Goal: Find specific page/section: Find specific page/section

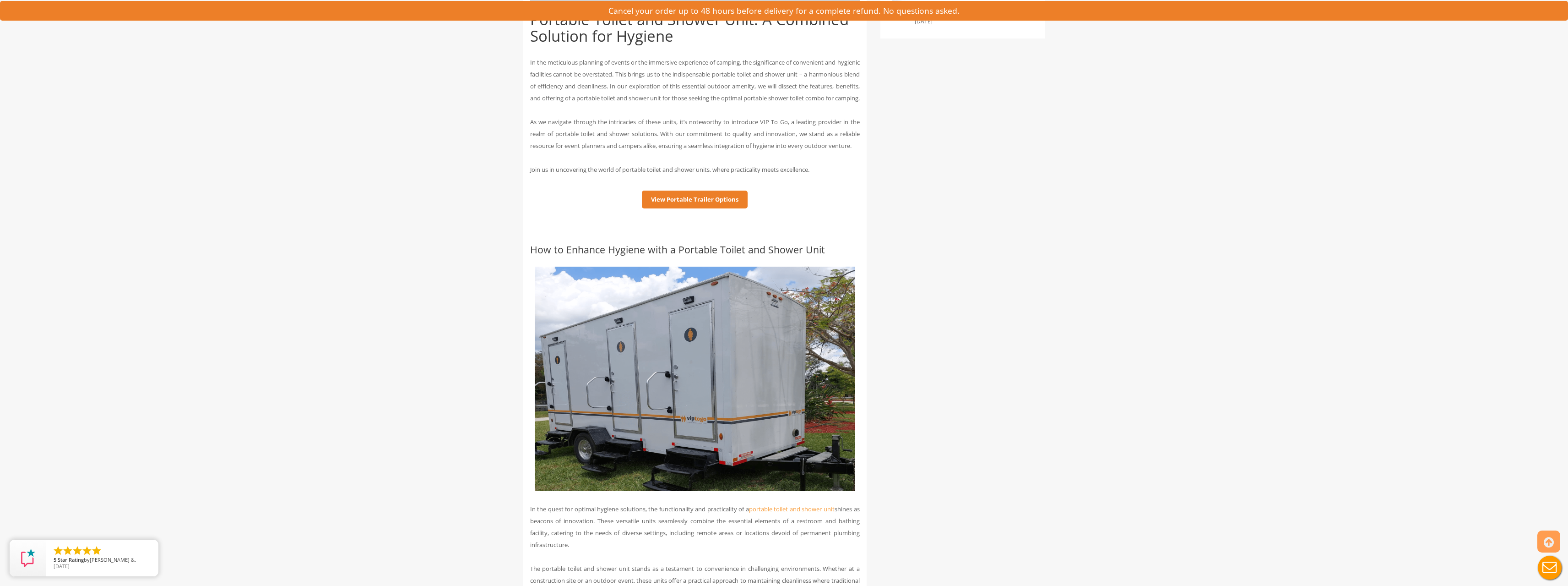
scroll to position [412, 0]
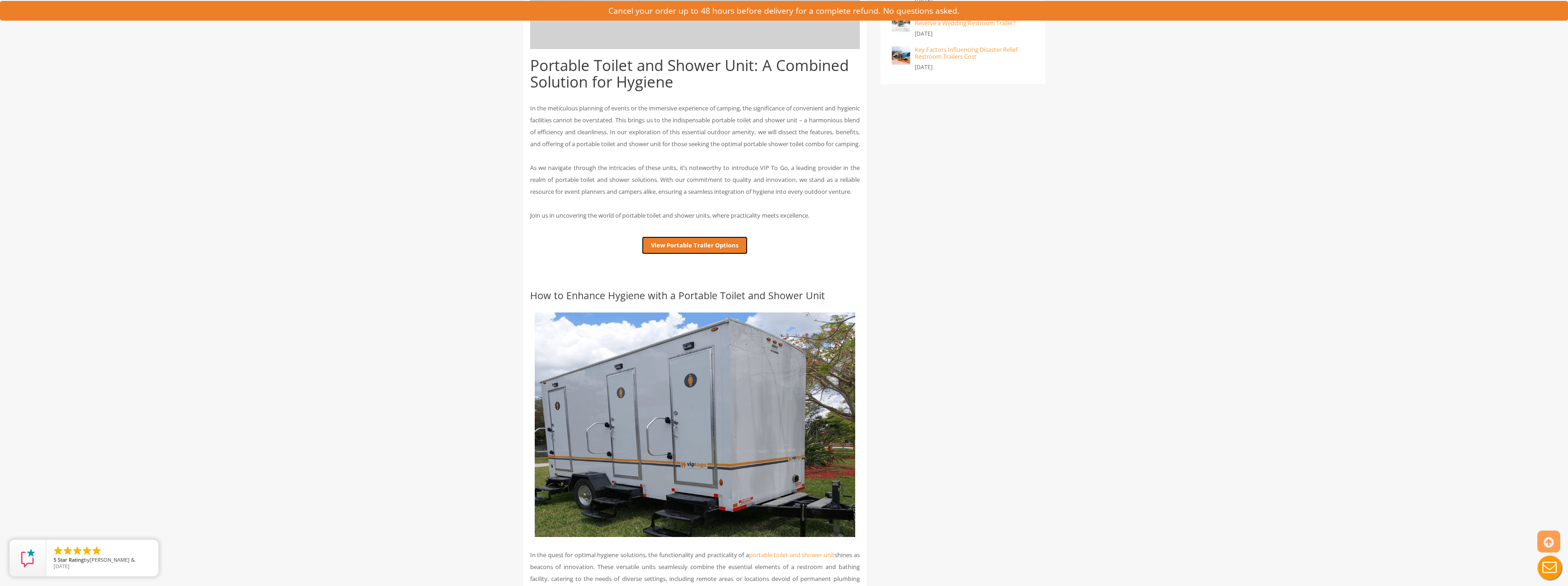
click at [719, 254] on link "View Portable Trailer Options" at bounding box center [694, 245] width 105 height 18
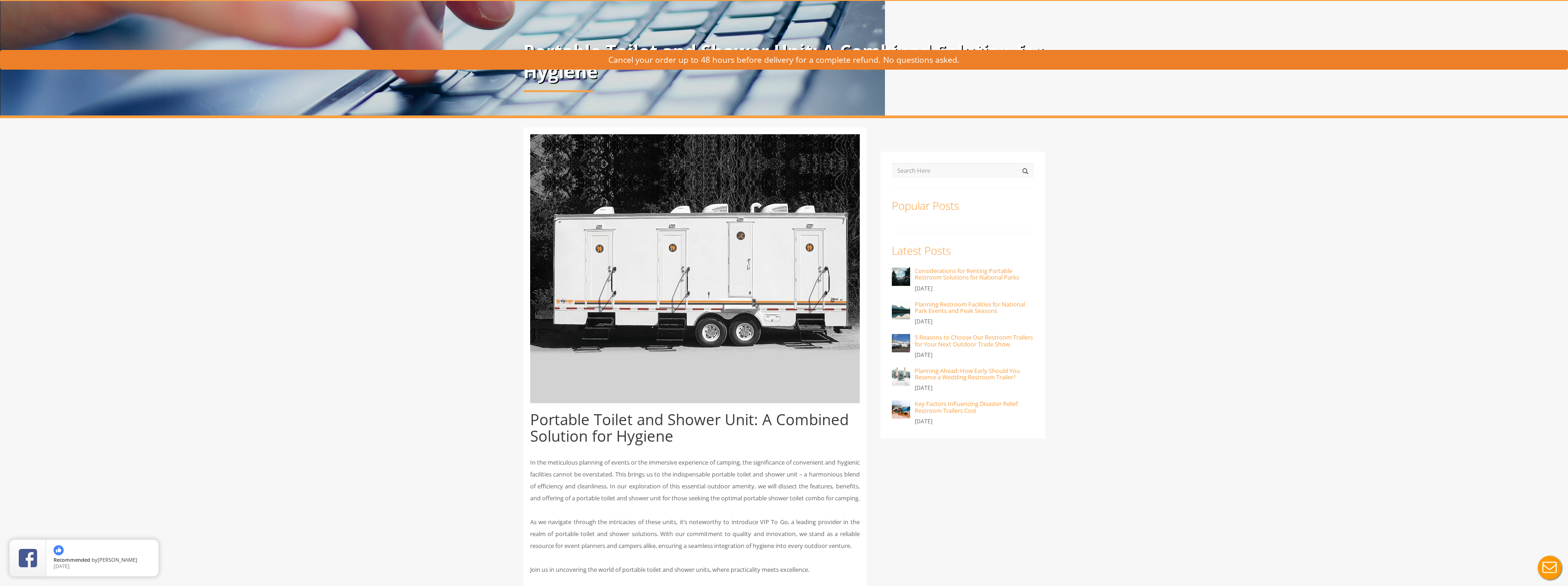
scroll to position [0, 0]
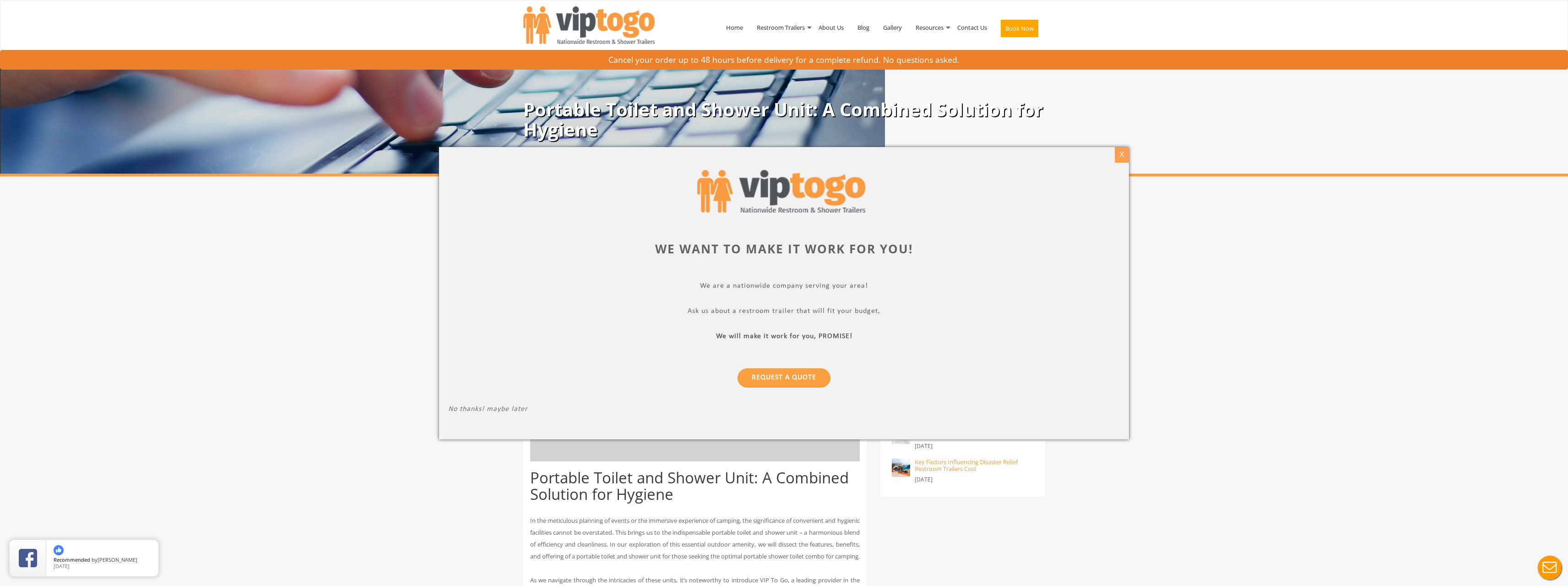
drag, startPoint x: 1123, startPoint y: 157, endPoint x: 1103, endPoint y: 157, distance: 20.0
click at [1123, 157] on div "X" at bounding box center [1122, 154] width 14 height 15
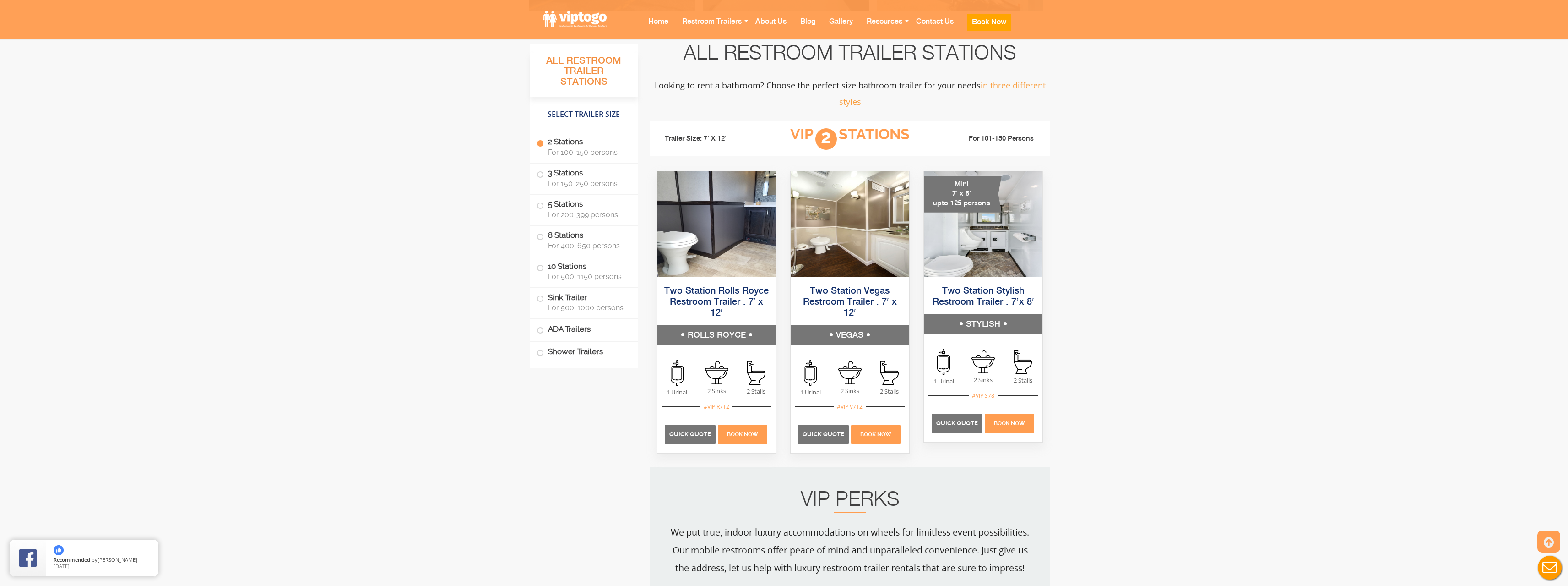
scroll to position [412, 0]
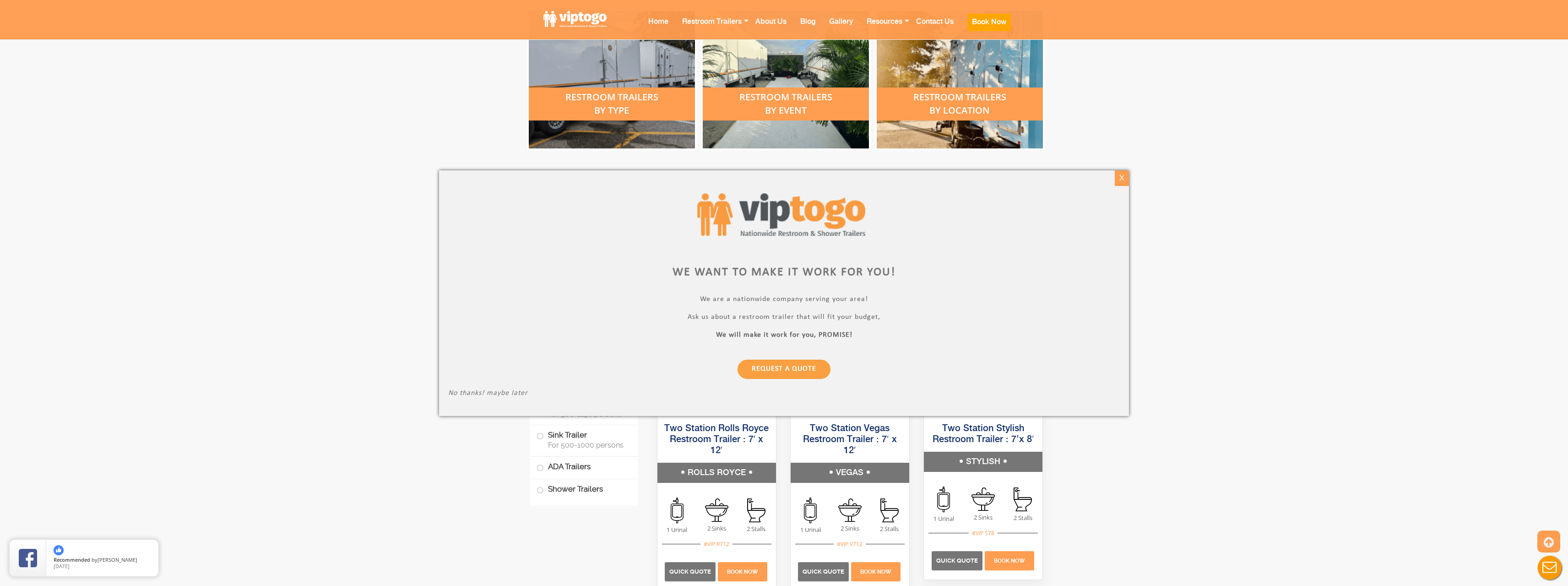
click at [1126, 176] on div "X" at bounding box center [1122, 178] width 14 height 15
